Goal: Check status: Check status

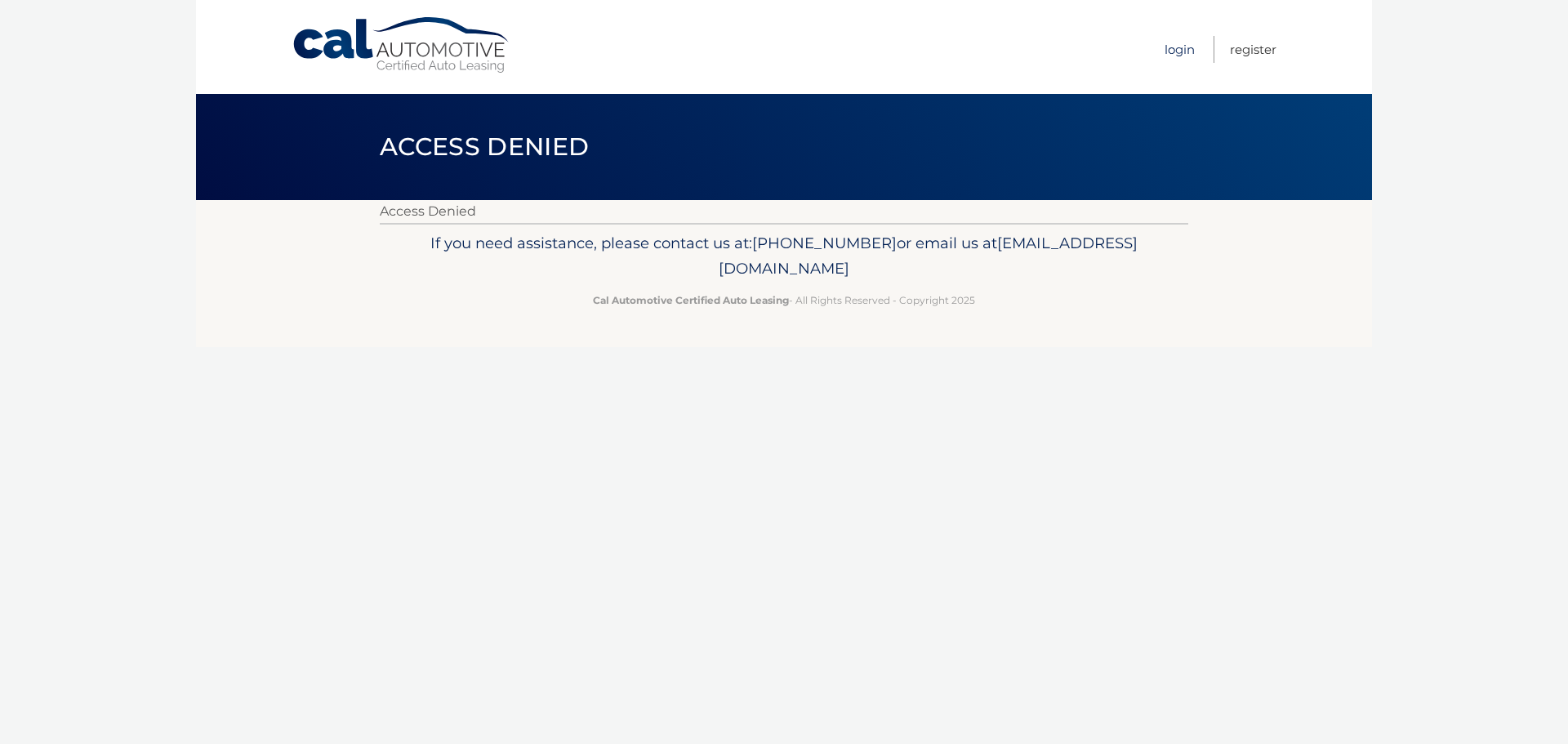
click at [1165, 51] on link "Login" at bounding box center [1179, 49] width 30 height 27
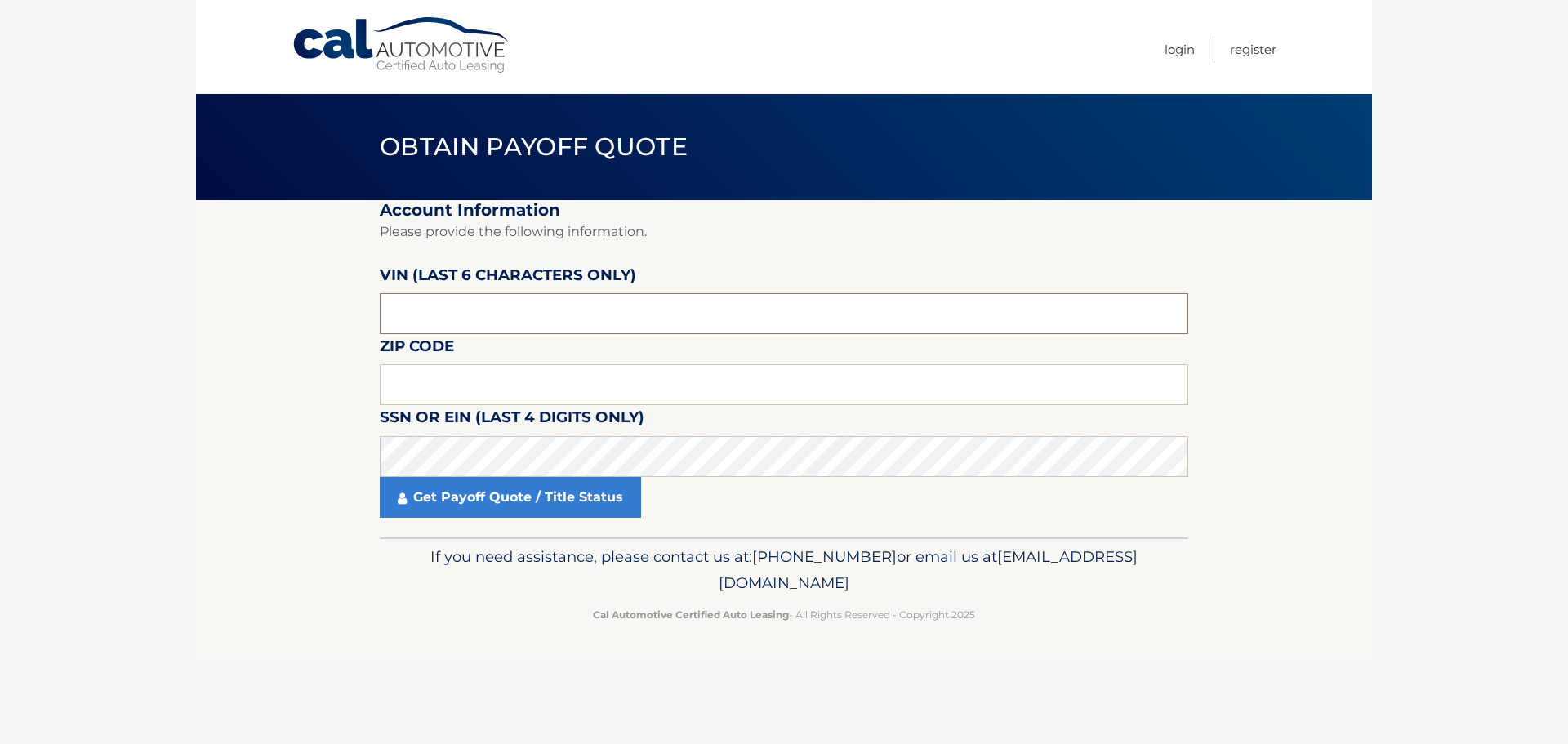
click at [586, 315] on input "text" at bounding box center [784, 313] width 809 height 41
type input "528653"
click at [630, 382] on input "text" at bounding box center [784, 384] width 809 height 41
type input "11577"
